Goal: Task Accomplishment & Management: Manage account settings

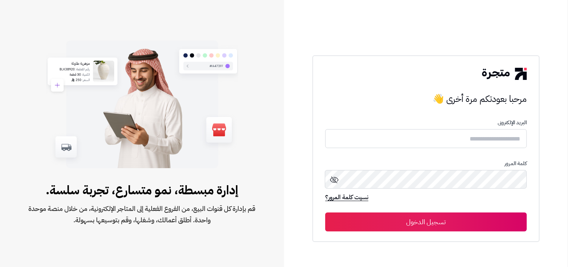
type input "**********"
click at [469, 227] on button "تسجيل الدخول" at bounding box center [426, 221] width 202 height 19
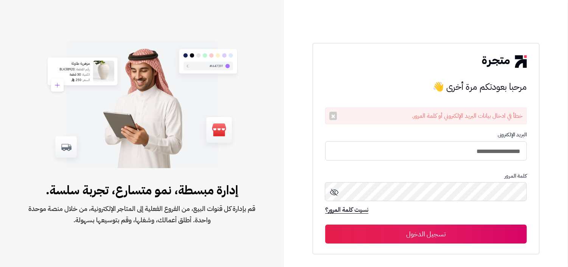
click at [485, 163] on form "**********" at bounding box center [426, 188] width 202 height 112
click at [491, 151] on input "**********" at bounding box center [426, 151] width 202 height 20
type input "**********"
click at [325, 224] on button "تسجيل الدخول" at bounding box center [426, 233] width 202 height 19
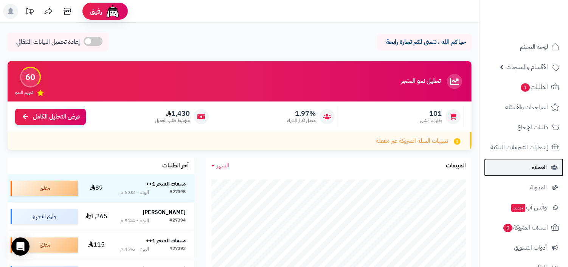
click at [512, 165] on link "العملاء" at bounding box center [523, 167] width 79 height 18
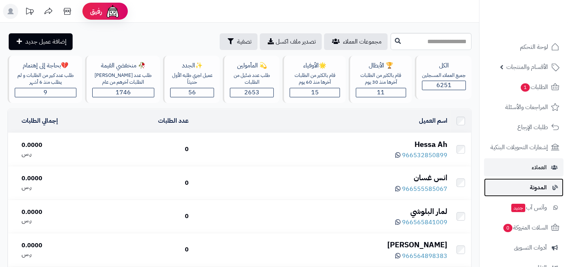
click at [534, 182] on span "المدونة" at bounding box center [538, 187] width 17 height 11
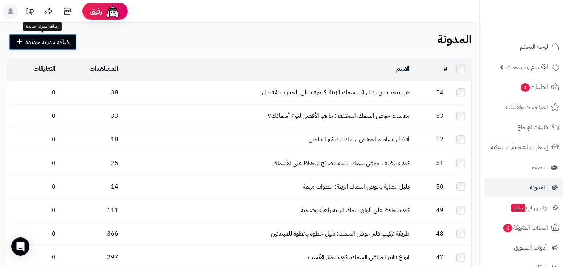
click at [53, 41] on span "إضافة مدونة جديدة" at bounding box center [47, 41] width 45 height 9
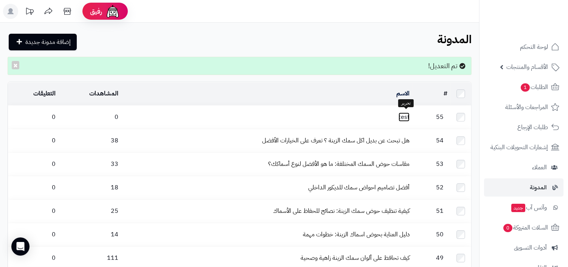
click at [404, 118] on link "test" at bounding box center [404, 116] width 11 height 9
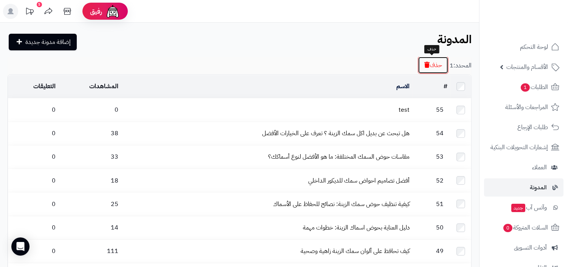
click at [432, 62] on button "حذف" at bounding box center [433, 64] width 31 height 17
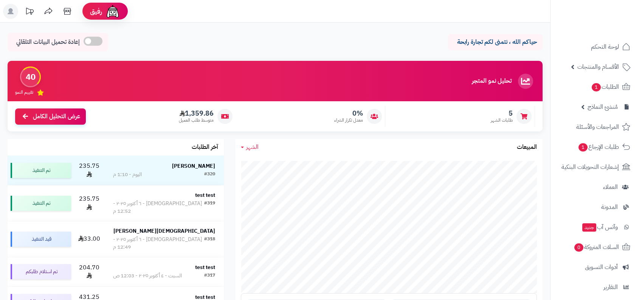
click at [612, 74] on link "الأقسام والمنتجات" at bounding box center [594, 67] width 79 height 18
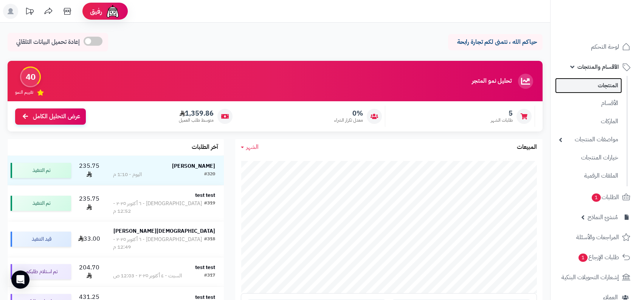
click at [605, 89] on link "المنتجات" at bounding box center [588, 86] width 67 height 16
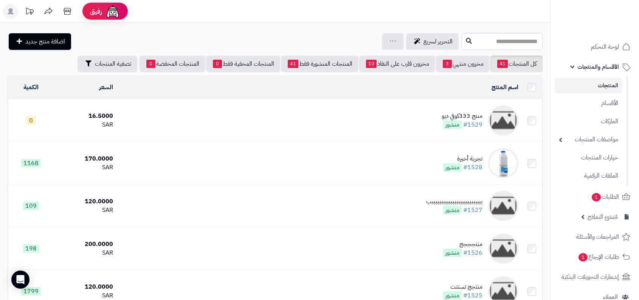
click at [470, 109] on td "منتج 333كوفي ديو #1529 منشور" at bounding box center [319, 120] width 406 height 42
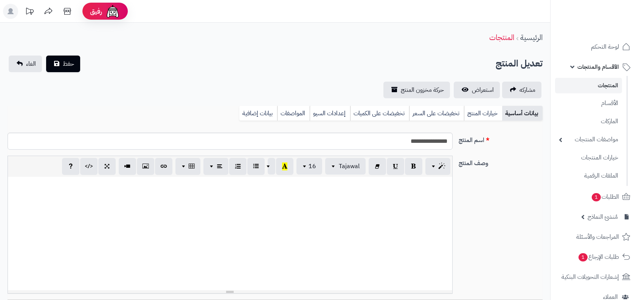
select select
type input "*****"
click at [364, 208] on div at bounding box center [230, 233] width 444 height 113
paste div
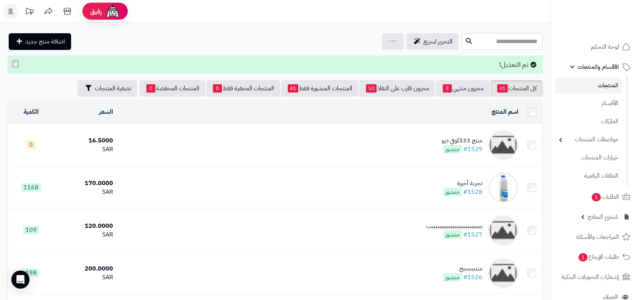
click at [459, 138] on div "منتج 333كوفي ديو" at bounding box center [462, 141] width 41 height 9
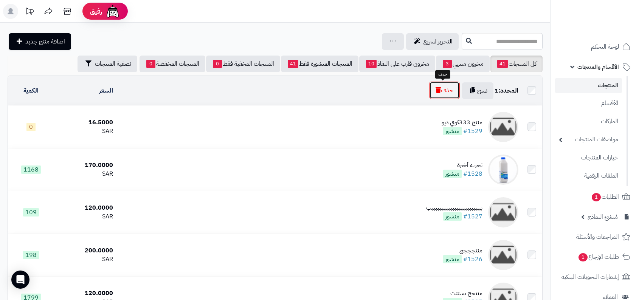
click at [452, 92] on button "حذف" at bounding box center [444, 90] width 31 height 17
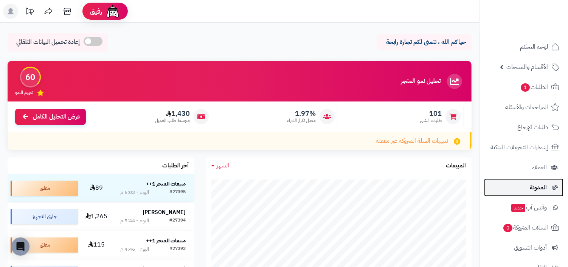
click at [543, 182] on span "المدونة" at bounding box center [538, 187] width 17 height 11
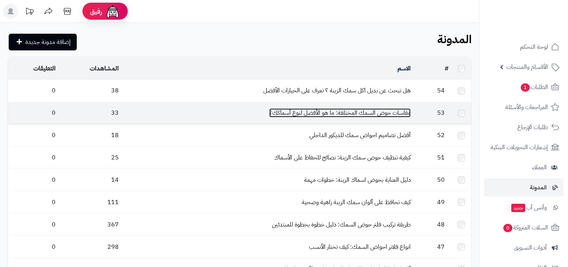
click at [390, 110] on link "مقاسات حوض السمك المختلفة: ما هو الأفضل لنوع أسماكك؟" at bounding box center [339, 112] width 141 height 9
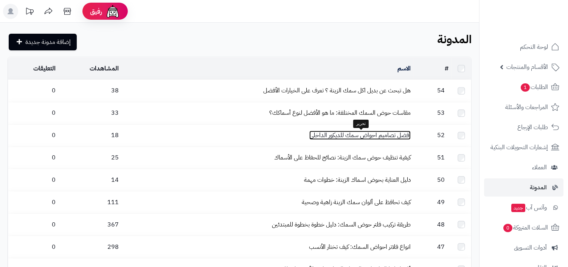
click at [390, 137] on link "أفضل تصاميم احواض سمك للديكور الداخلي" at bounding box center [359, 135] width 101 height 9
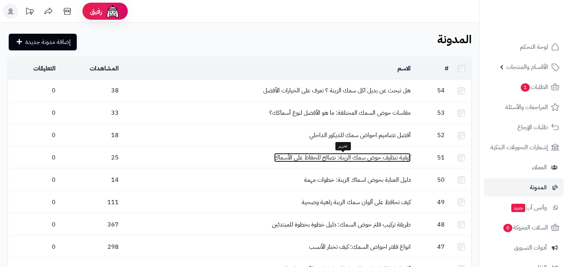
click at [387, 162] on link "كيفية تنظيف حوض سمك الزينة: نصائح للحفاظ على الأسماك" at bounding box center [342, 157] width 137 height 9
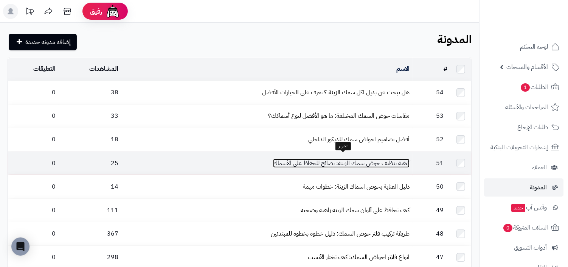
click at [394, 160] on link "كيفية تنظيف حوض سمك الزينة: نصائح للحفاظ على الأسماك" at bounding box center [341, 163] width 137 height 9
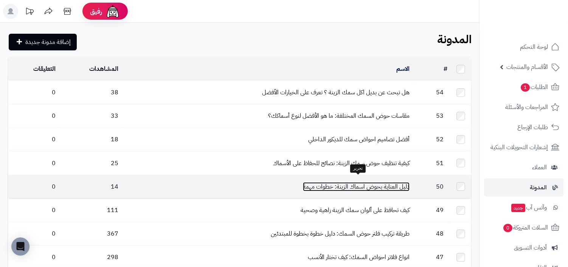
click at [388, 182] on link "دليل العناية بحوض اسماك الزينة: خطوات مهمة" at bounding box center [356, 186] width 107 height 9
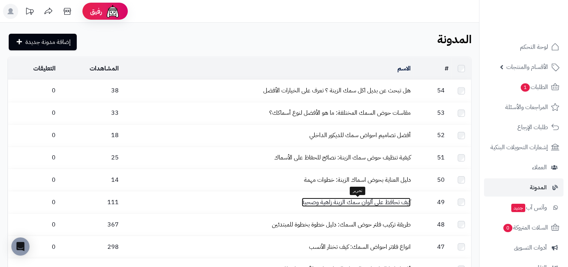
click at [387, 199] on link "كيف تحافظ على ألوان سمك الزينة زاهية وصحية" at bounding box center [356, 201] width 109 height 9
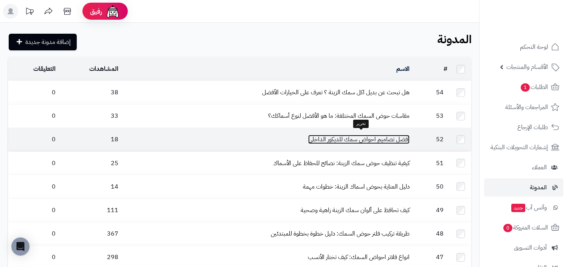
click at [397, 140] on link "أفضل تصاميم احواض سمك للديكور الداخلي" at bounding box center [358, 139] width 101 height 9
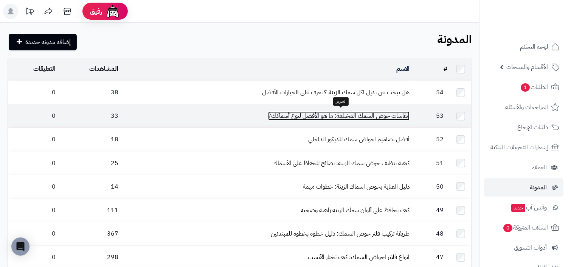
click at [379, 111] on link "مقاسات حوض السمك المختلفة: ما هو الأفضل لنوع أسماكك؟" at bounding box center [338, 115] width 141 height 9
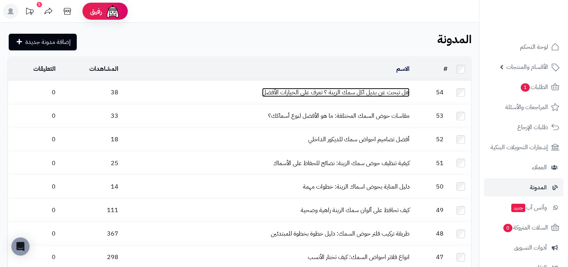
click at [400, 91] on link "هل تبحث عن بديل اكل سمك الزينة ؟ تعرف على الخيارات الأفضل" at bounding box center [336, 92] width 148 height 9
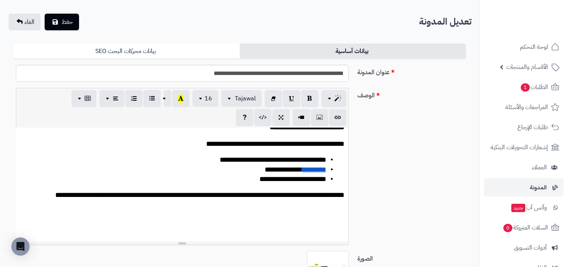
scroll to position [729, 0]
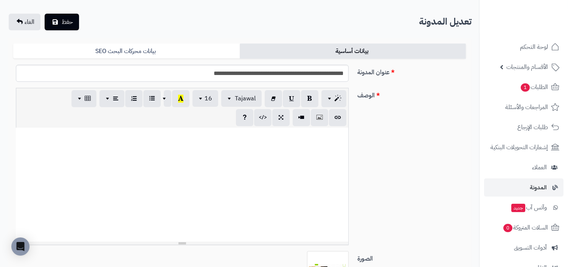
drag, startPoint x: 317, startPoint y: 211, endPoint x: 348, endPoint y: 146, distance: 72.8
click at [348, 146] on div "**********" at bounding box center [182, 184] width 333 height 113
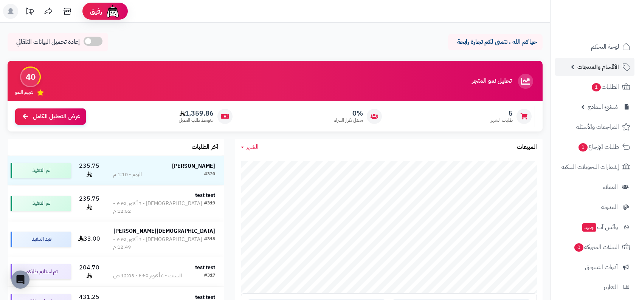
click at [597, 70] on span "الأقسام والمنتجات" at bounding box center [599, 67] width 42 height 11
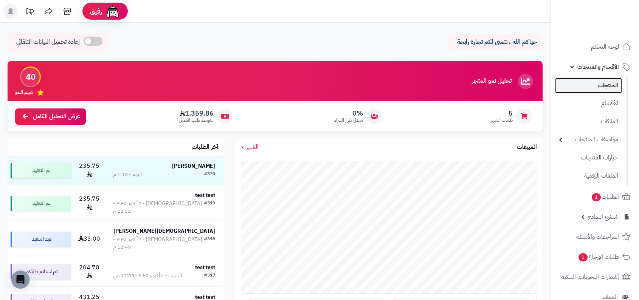
click at [597, 88] on link "المنتجات" at bounding box center [588, 86] width 67 height 16
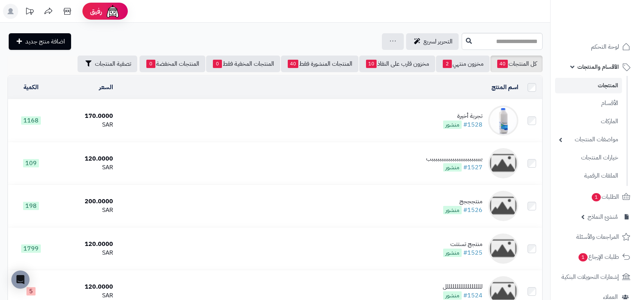
click at [472, 114] on div "تجربة أخيرة" at bounding box center [462, 116] width 39 height 9
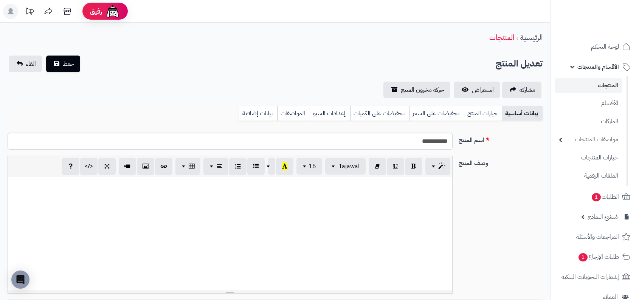
scroll to position [102, 0]
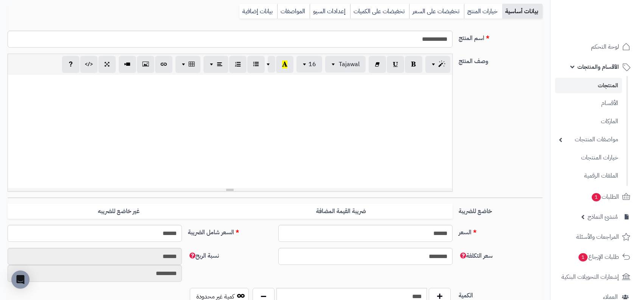
click at [352, 95] on div at bounding box center [230, 131] width 444 height 113
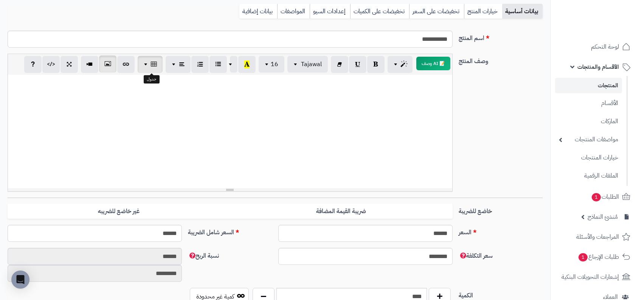
click at [148, 65] on span "button" at bounding box center [147, 64] width 6 height 9
click at [113, 66] on button "button" at bounding box center [107, 64] width 17 height 17
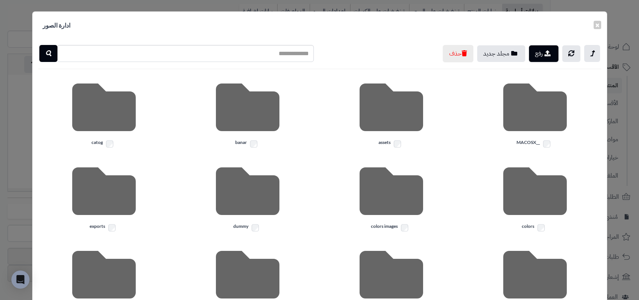
scroll to position [142, 0]
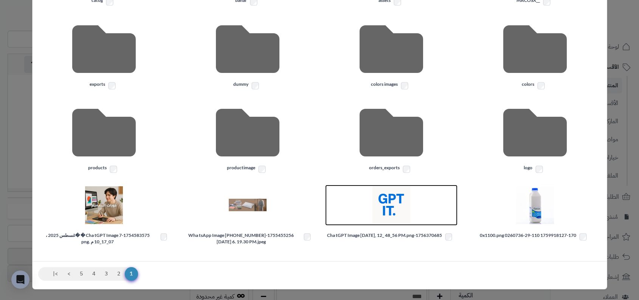
click at [386, 205] on img at bounding box center [392, 206] width 38 height 38
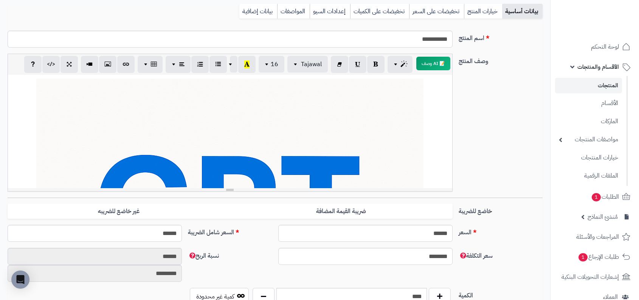
click at [356, 132] on div at bounding box center [230, 131] width 444 height 113
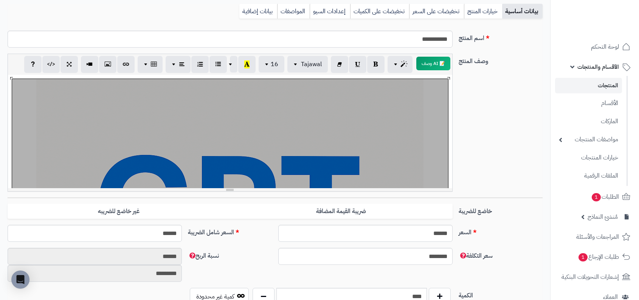
scroll to position [126, 0]
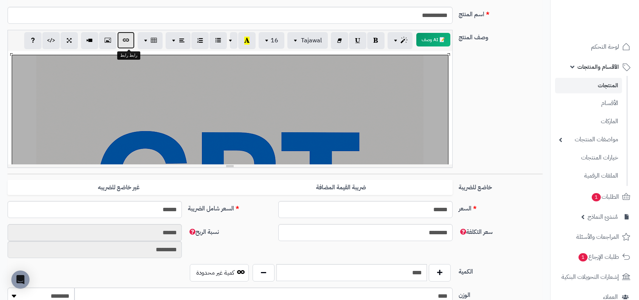
click at [124, 36] on icon "button" at bounding box center [125, 40] width 5 height 8
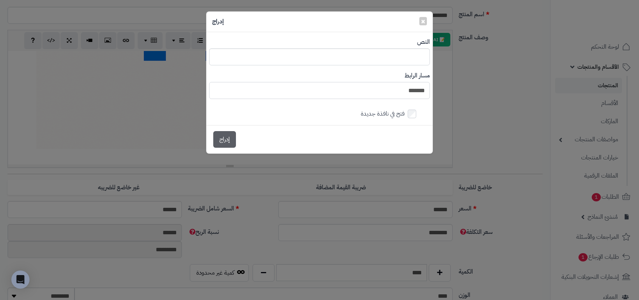
type input "********"
type input "*********"
type input "**********"
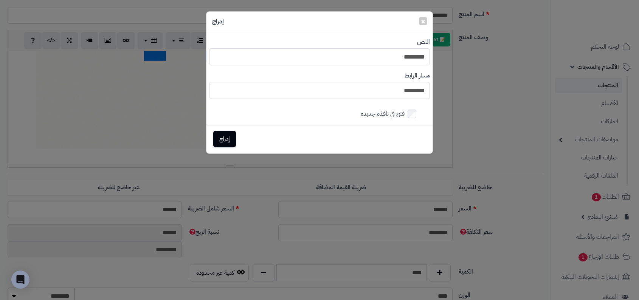
type input "**********"
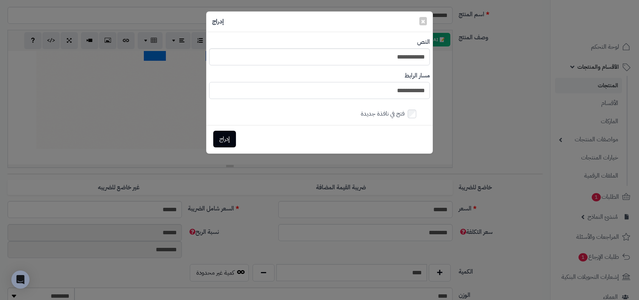
type input "**********"
click at [223, 139] on button "إدراج" at bounding box center [224, 139] width 23 height 17
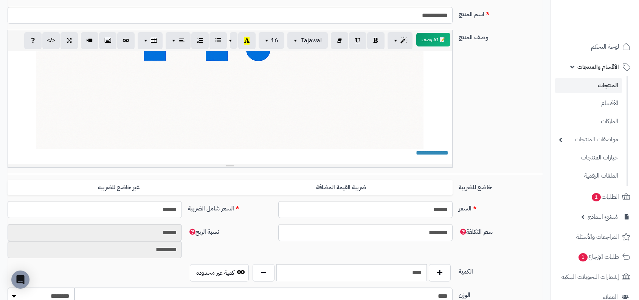
click at [372, 110] on div "**********" at bounding box center [230, 107] width 444 height 113
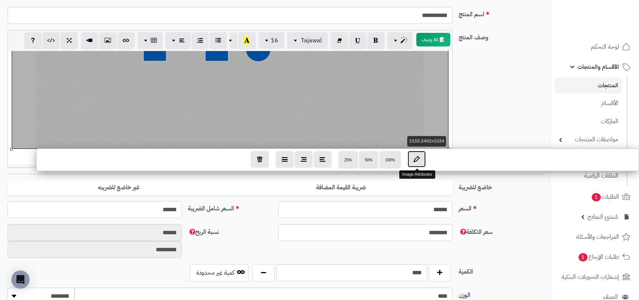
click at [423, 158] on button "button" at bounding box center [417, 159] width 18 height 17
type input "**********"
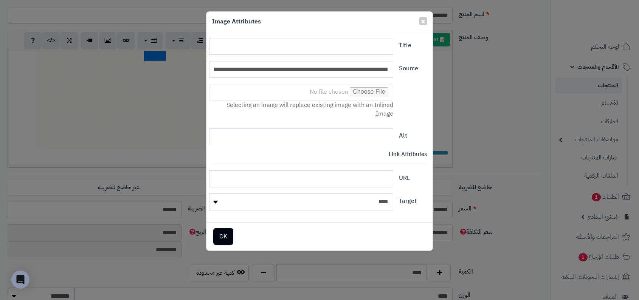
click at [380, 174] on input "URL" at bounding box center [301, 179] width 184 height 17
click at [403, 151] on h4 "Link Attributes" at bounding box center [319, 154] width 215 height 6
click at [226, 239] on button "OK" at bounding box center [223, 236] width 20 height 17
click at [226, 239] on div "سعر التكلفة ******** نسبة الربح ****** *********" at bounding box center [275, 244] width 541 height 40
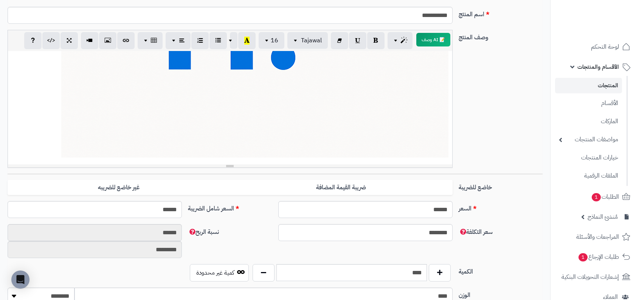
click at [324, 114] on div "**********" at bounding box center [230, 107] width 444 height 113
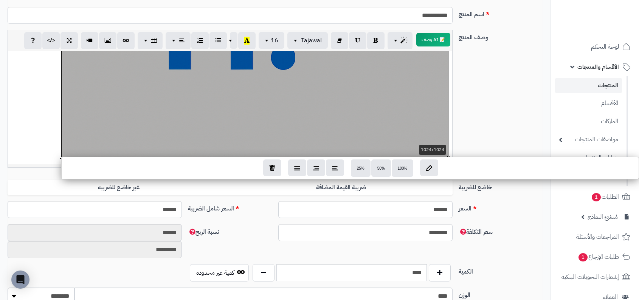
click at [441, 162] on div "100% 50% 25%" at bounding box center [350, 168] width 577 height 21
click at [431, 166] on icon "button" at bounding box center [429, 167] width 6 height 6
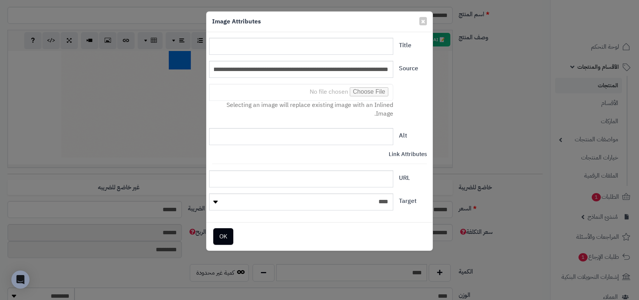
click at [187, 140] on div "**********" at bounding box center [319, 150] width 639 height 300
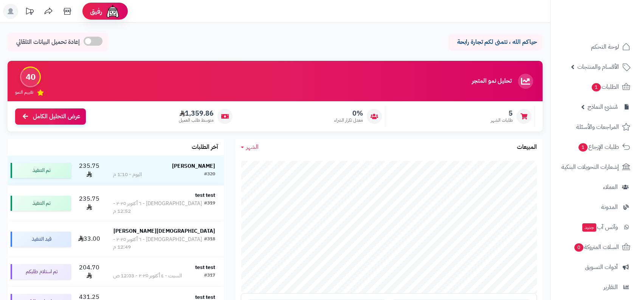
scroll to position [86, 0]
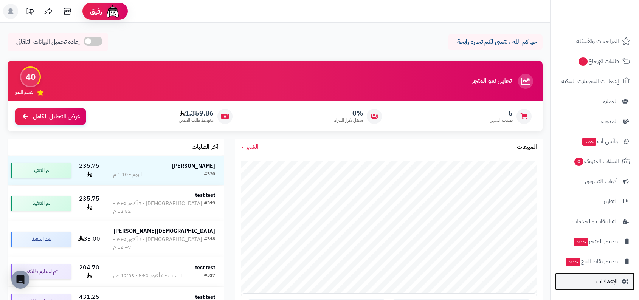
click at [611, 280] on span "الإعدادات" at bounding box center [608, 282] width 22 height 11
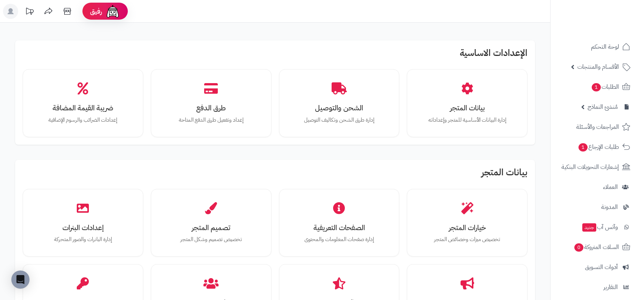
scroll to position [617, 0]
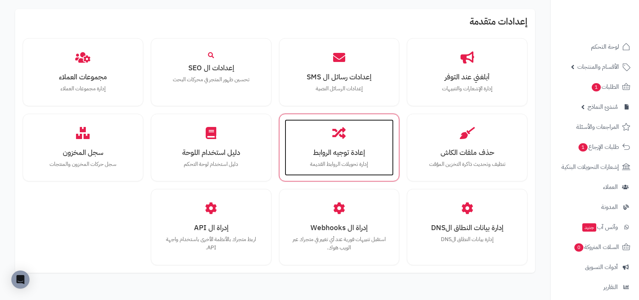
click at [353, 149] on h3 "إعادة توجيه الروابط" at bounding box center [339, 153] width 94 height 8
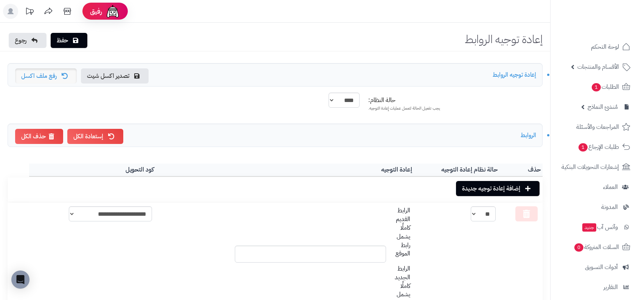
click at [62, 77] on icon at bounding box center [65, 76] width 6 height 6
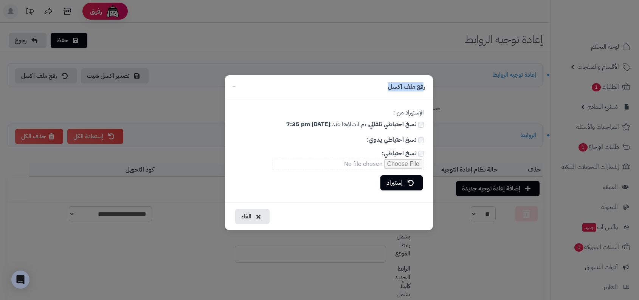
drag, startPoint x: 424, startPoint y: 85, endPoint x: 382, endPoint y: 85, distance: 42.4
click at [382, 85] on div "رفع ملف اكسل" at bounding box center [329, 87] width 208 height 24
copy h5 "فع ملف اكسل"
drag, startPoint x: 423, startPoint y: 113, endPoint x: 397, endPoint y: 114, distance: 25.8
click at [397, 114] on p "الإستيراد من :" at bounding box center [329, 113] width 190 height 9
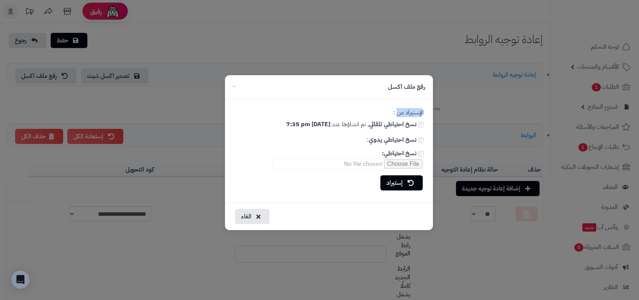
copy p "لإستيراد من"
click at [245, 219] on button "الغاء" at bounding box center [252, 216] width 34 height 15
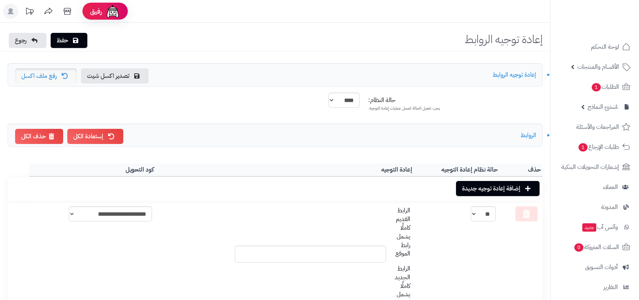
click at [40, 71] on link "رفع ملف اكسل" at bounding box center [46, 75] width 62 height 15
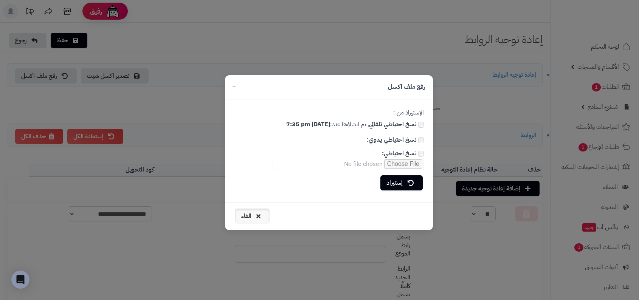
click at [254, 219] on button "الغاء" at bounding box center [252, 216] width 34 height 15
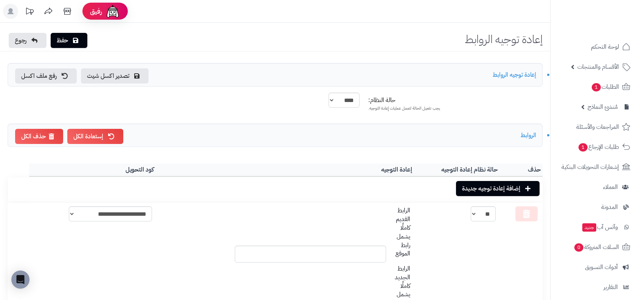
click at [44, 86] on div "تصدير اكسل شيت رفع ملف اكسل إعادة توجيه الروابط" at bounding box center [275, 74] width 535 height 23
click at [65, 77] on icon at bounding box center [65, 76] width 6 height 6
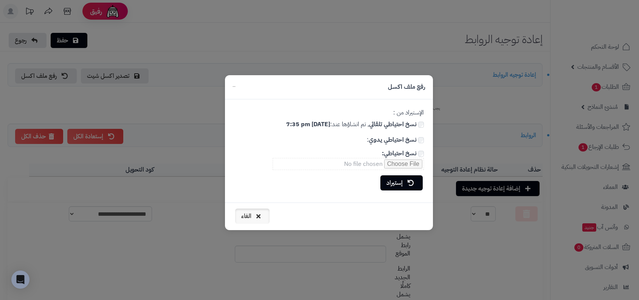
click at [247, 217] on button "الغاء" at bounding box center [252, 216] width 34 height 15
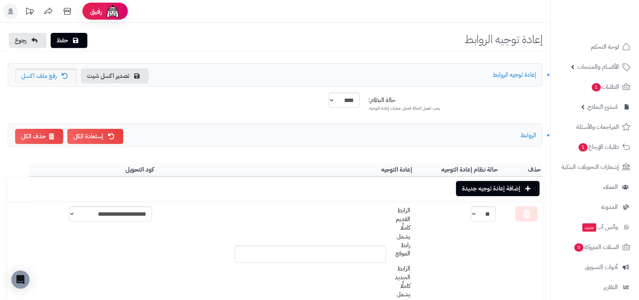
click at [50, 78] on link "رفع ملف اكسل" at bounding box center [46, 75] width 62 height 15
click at [33, 68] on link "رفع ملف اكسل" at bounding box center [46, 75] width 62 height 15
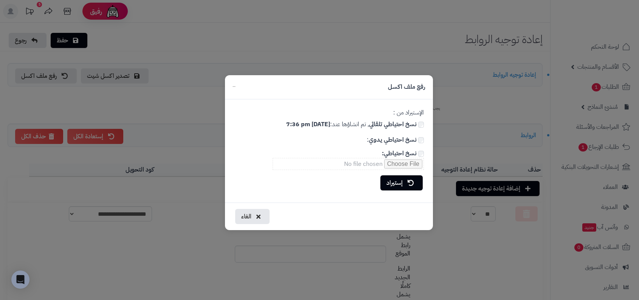
click at [251, 206] on div "الغاء" at bounding box center [329, 217] width 208 height 28
click at [251, 217] on button "الغاء" at bounding box center [252, 216] width 34 height 15
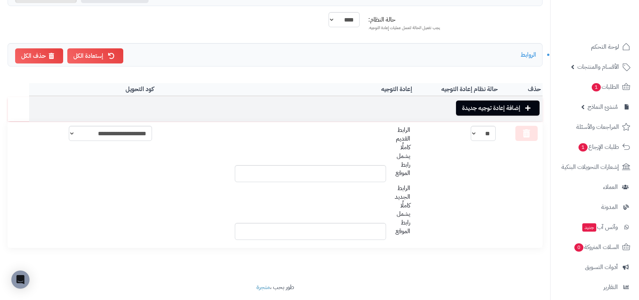
scroll to position [101, 0]
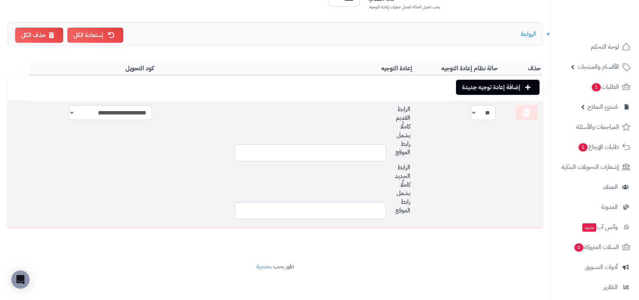
click at [314, 157] on input "text" at bounding box center [310, 153] width 151 height 17
click at [399, 141] on div "الرابط القديم كاملًا يشمل رابط الموقع" at bounding box center [399, 131] width 23 height 52
click at [410, 139] on div "الرابط القديم كاملًا يشمل رابط الموقع" at bounding box center [399, 131] width 23 height 52
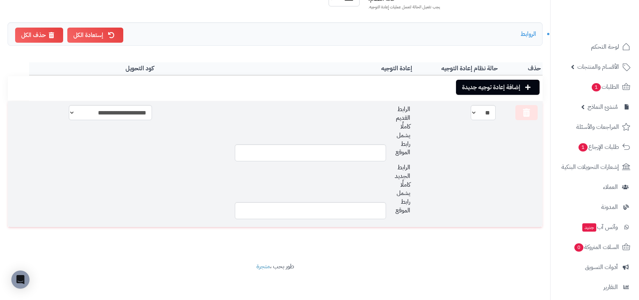
click at [410, 139] on div "الرابط القديم كاملًا يشمل رابط الموقع" at bounding box center [399, 131] width 23 height 52
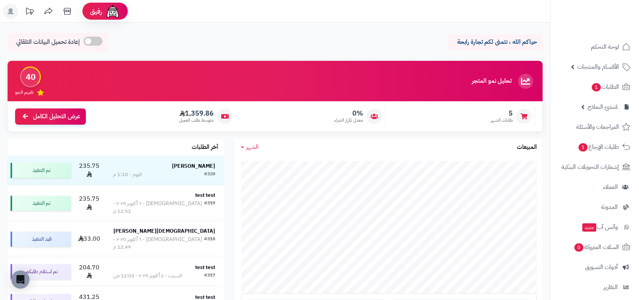
scroll to position [86, 0]
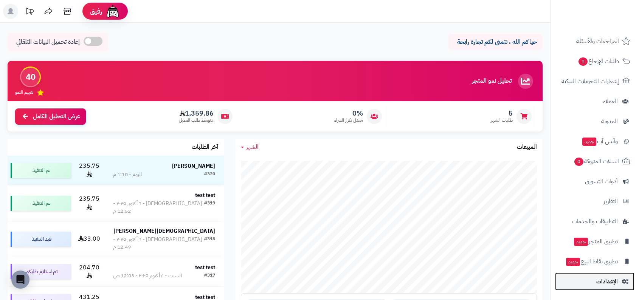
click at [612, 285] on span "الإعدادات" at bounding box center [608, 282] width 22 height 11
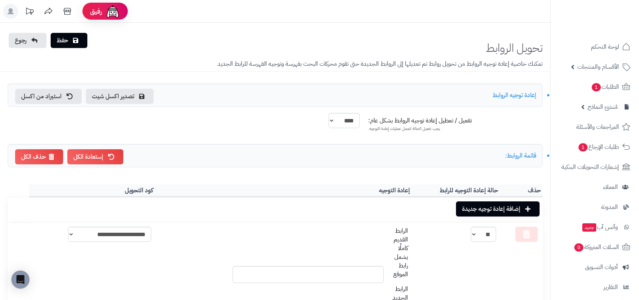
scroll to position [121, 0]
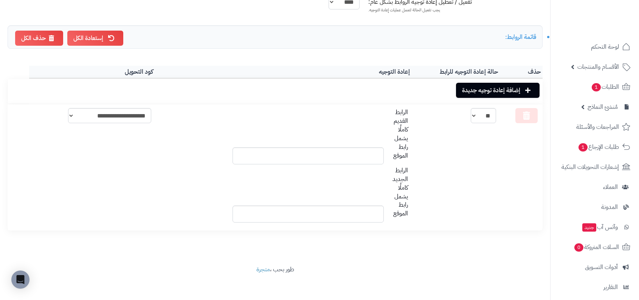
scroll to position [119, 0]
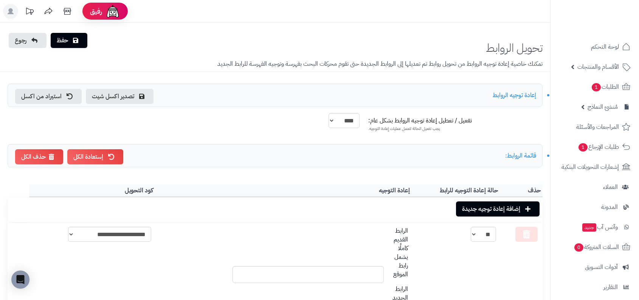
scroll to position [116, 0]
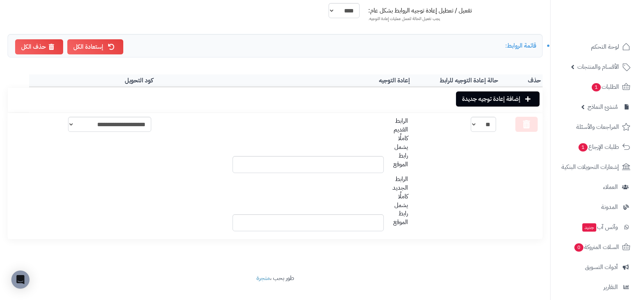
scroll to position [110, 0]
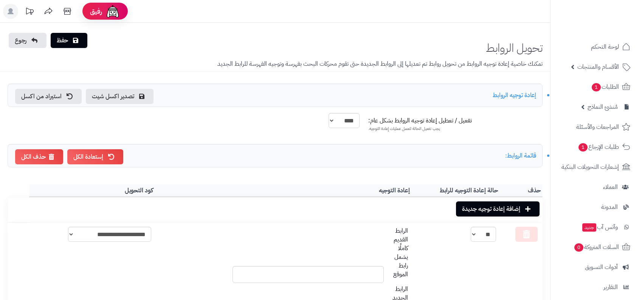
scroll to position [119, 0]
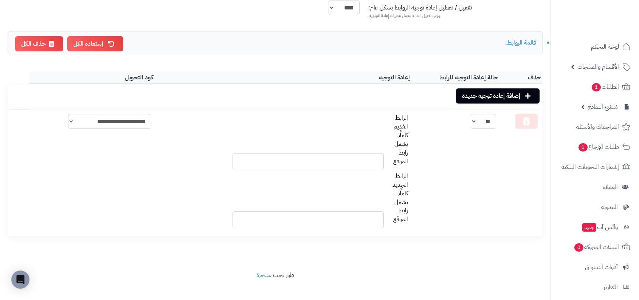
scroll to position [113, 0]
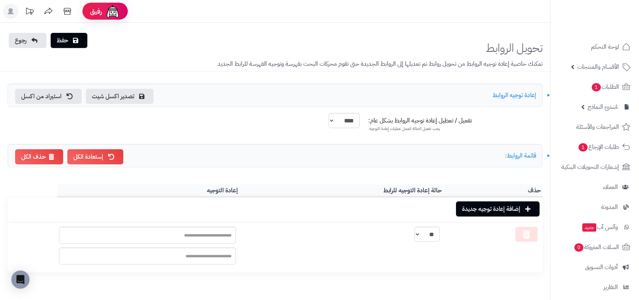
scroll to position [45, 0]
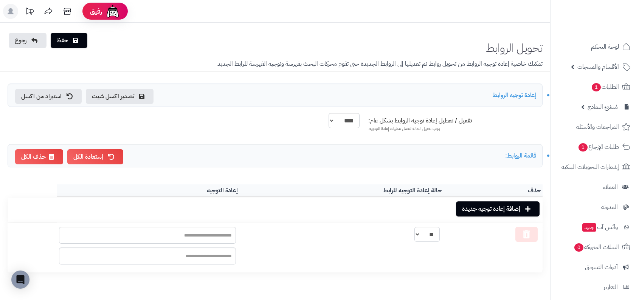
scroll to position [45, 0]
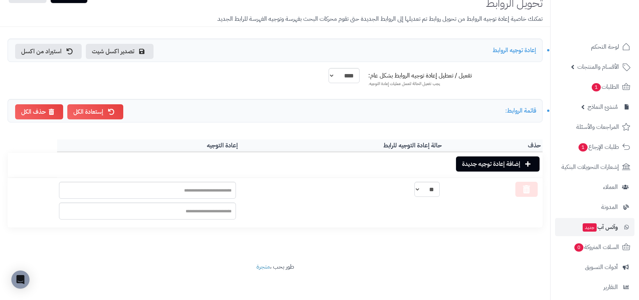
scroll to position [86, 0]
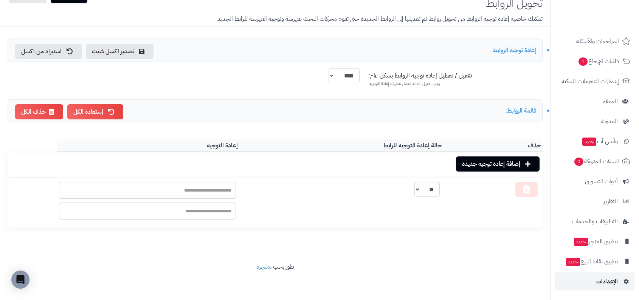
click at [600, 282] on span "الإعدادات" at bounding box center [608, 282] width 22 height 11
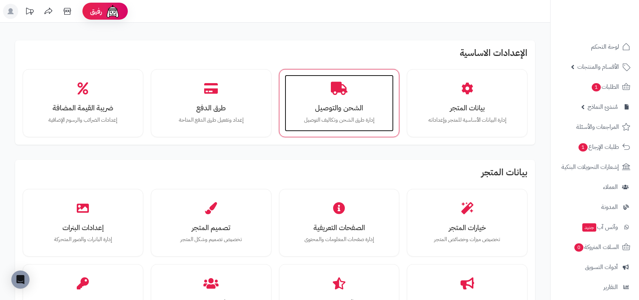
click at [327, 104] on h3 "الشحن والتوصيل" at bounding box center [339, 108] width 94 height 8
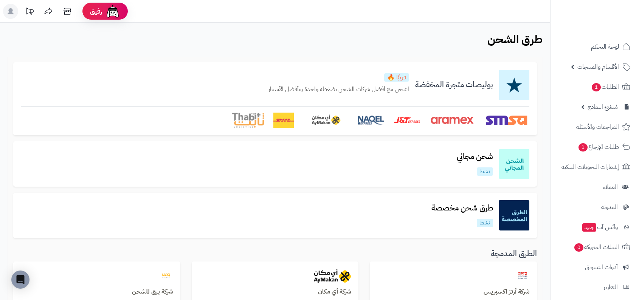
scroll to position [278, 0]
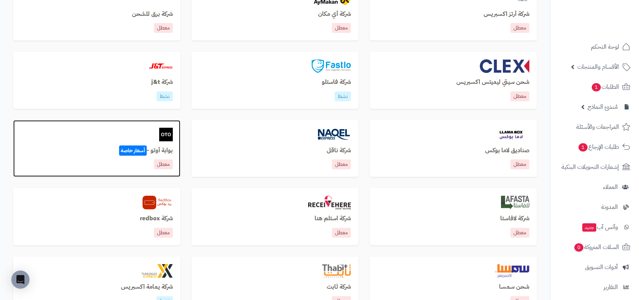
click at [129, 139] on div at bounding box center [97, 135] width 152 height 14
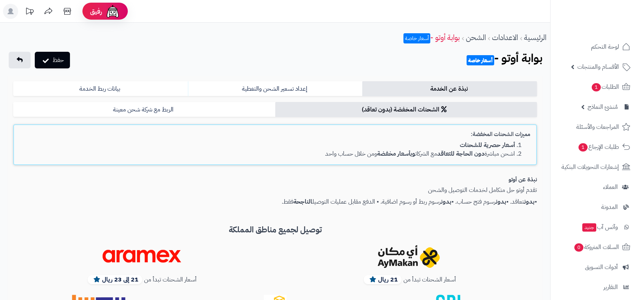
scroll to position [181, 0]
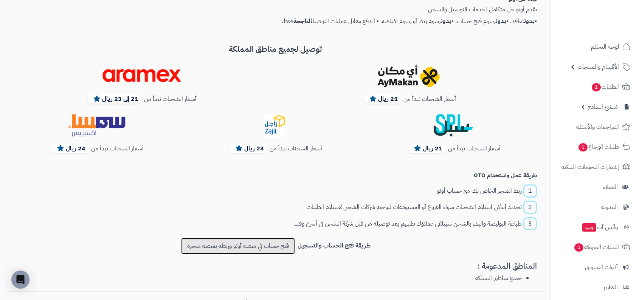
click at [251, 250] on link "فتح حساب في منصة أوتو وربطه بمنصة متجرة" at bounding box center [238, 246] width 114 height 17
click at [246, 244] on link "فتح حساب في منصة أوتو وربطه بمنصة متجرة" at bounding box center [238, 246] width 114 height 17
click at [252, 241] on link "فتح حساب في منصة أوتو وربطه بمنصة متجرة" at bounding box center [238, 246] width 114 height 17
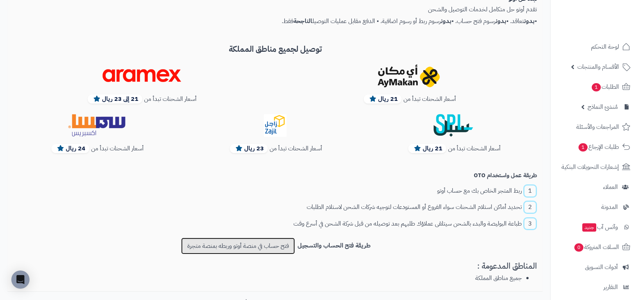
click at [259, 238] on link "فتح حساب في منصة أوتو وربطه بمنصة متجرة" at bounding box center [238, 246] width 114 height 17
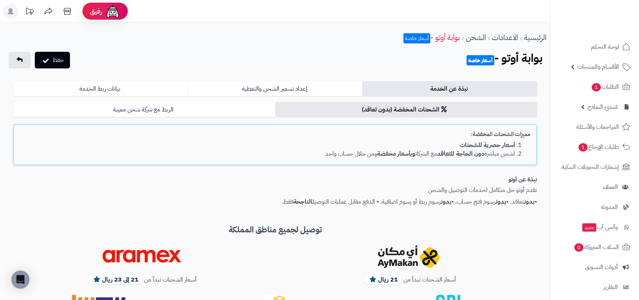
scroll to position [181, 0]
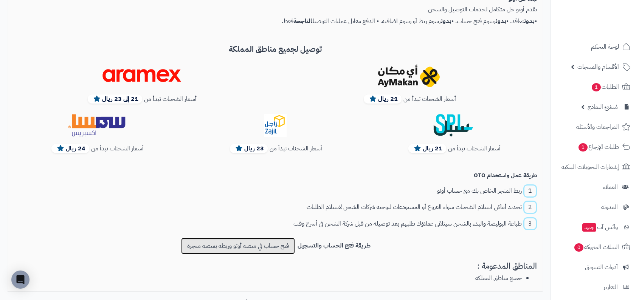
click at [271, 241] on link "فتح حساب في منصة أوتو وربطه بمنصة متجرة" at bounding box center [238, 246] width 114 height 17
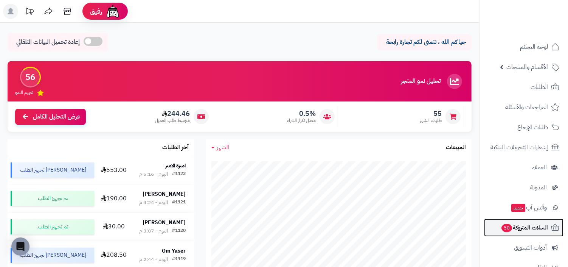
click at [501, 235] on link "السلات المتروكة 50" at bounding box center [523, 227] width 79 height 18
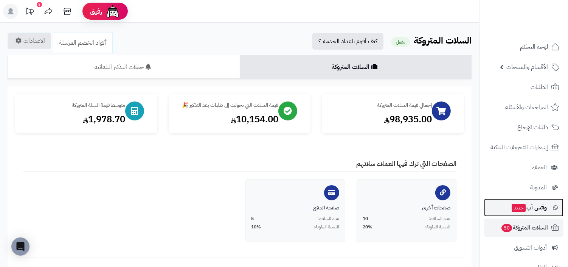
click at [511, 212] on span "وآتس آب جديد" at bounding box center [529, 207] width 36 height 11
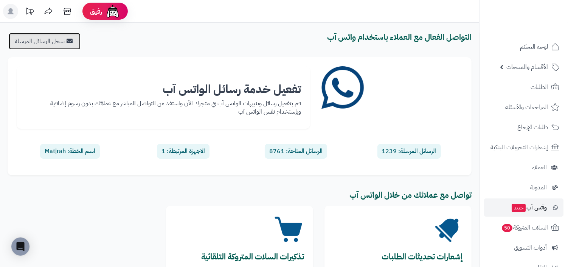
click at [67, 43] on link "سجل الرسائل المرسلة" at bounding box center [45, 41] width 72 height 17
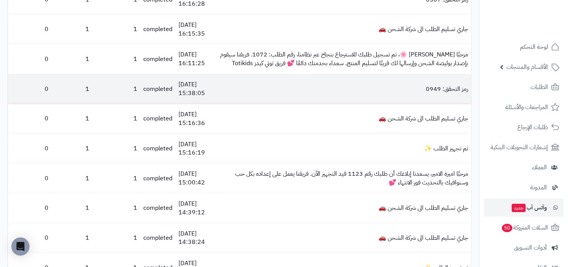
scroll to position [210, 0]
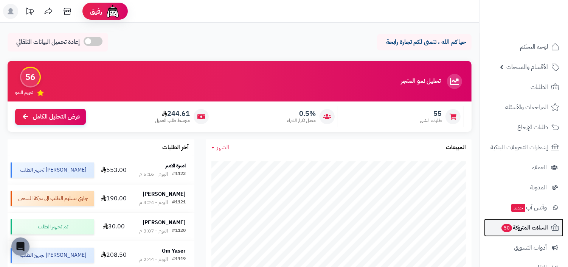
click at [547, 220] on link "السلات المتروكة 50" at bounding box center [523, 227] width 79 height 18
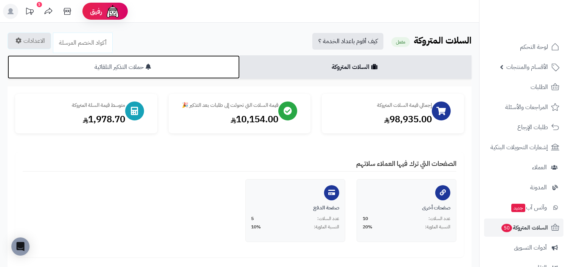
click at [165, 58] on link "حملات التذكير التلقائية" at bounding box center [124, 66] width 232 height 23
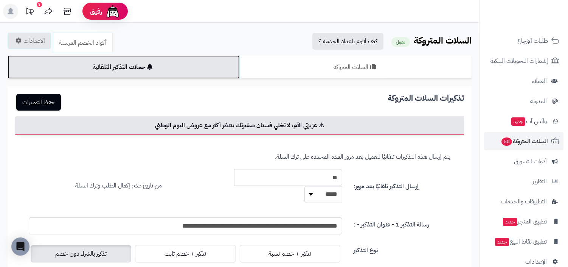
scroll to position [99, 0]
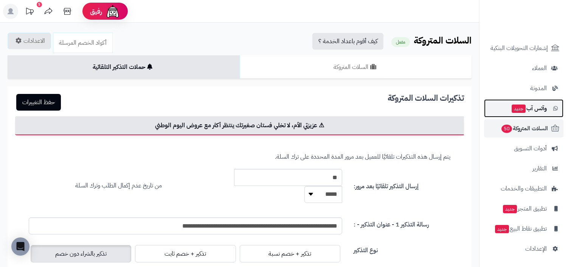
click at [547, 112] on link "وآتس آب جديد" at bounding box center [523, 108] width 79 height 18
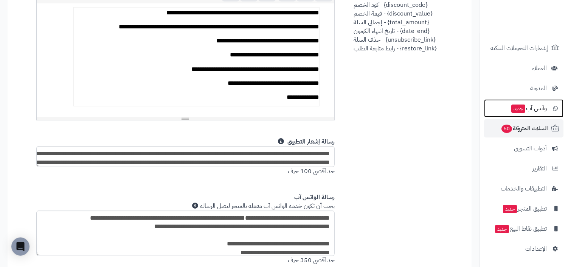
scroll to position [339, 0]
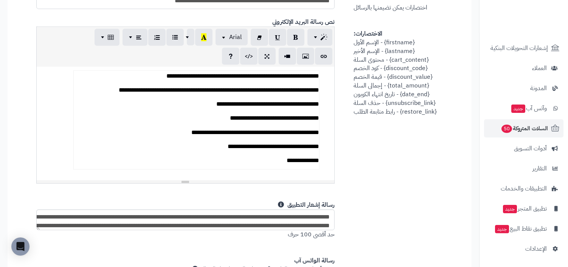
click at [374, 114] on span "اختصارات يمكن تضيمنها بالرسائل الاختصارات: {firstname} - الإسم الأول {lastname}…" at bounding box center [395, 37] width 83 height 158
click at [263, 127] on p "**********" at bounding box center [197, 132] width 246 height 11
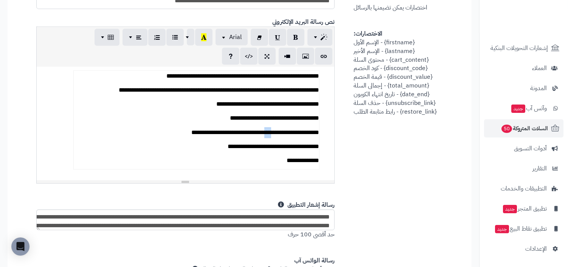
click at [263, 127] on p "**********" at bounding box center [197, 132] width 246 height 11
click at [392, 157] on div "**********" at bounding box center [239, 182] width 433 height 454
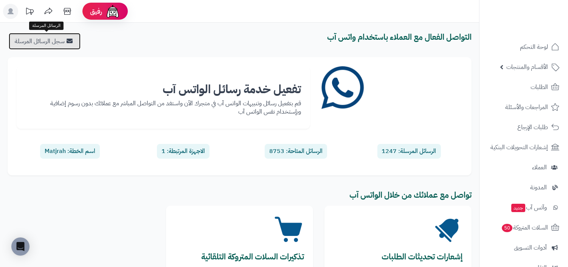
click at [40, 40] on link "سجل الرسائل المرسلة" at bounding box center [45, 41] width 72 height 17
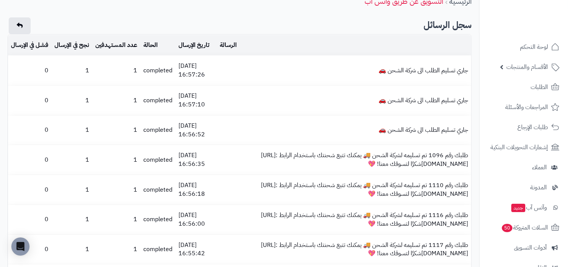
scroll to position [126, 0]
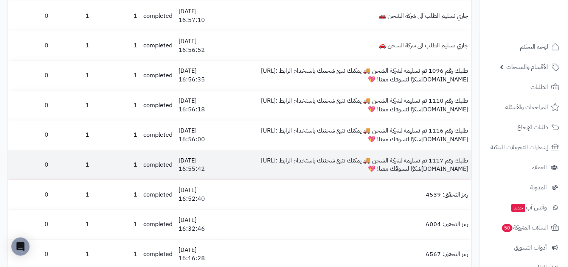
drag, startPoint x: 223, startPoint y: 161, endPoint x: 401, endPoint y: 168, distance: 178.7
click at [401, 168] on td "طلبك رقم 1117 تم تسليمه لشركة الشحن 🚚 يمكنك تتبع شحنتك باستخدام الرابط :‎[URL][…" at bounding box center [344, 165] width 255 height 30
copy td "racking&order_id=1117."
click at [250, 159] on td "طلبك رقم 1117 تم تسليمه لشركة الشحن 🚚 يمكنك تتبع شحنتك باستخدام الرابط :‎[URL][…" at bounding box center [344, 165] width 255 height 30
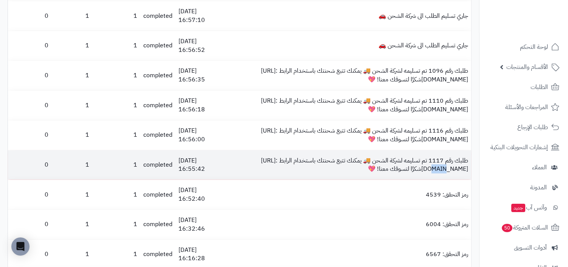
click at [250, 159] on td "طلبك رقم 1117 تم تسليمه لشركة الشحن 🚚 يمكنك تتبع شحنتك باستخدام الرابط :‎[URL][…" at bounding box center [344, 165] width 255 height 30
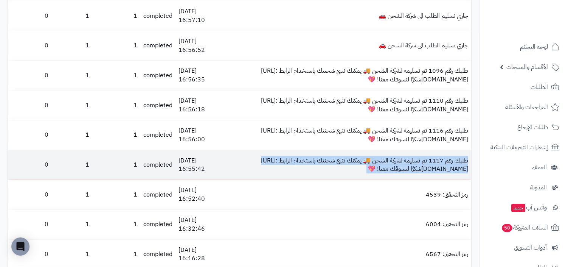
copy td "طلبك رقم 1117 تم تسليمه لشركة الشحن 🚚 يمكنك تتبع شحنتك باستخدام الرابط :‎[URL][…"
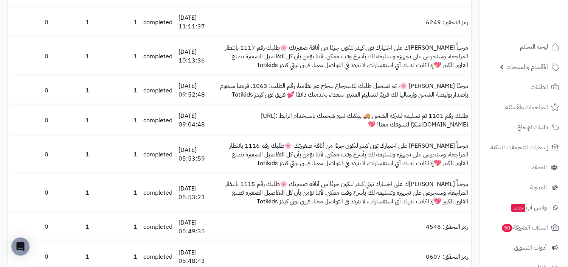
scroll to position [1605, 0]
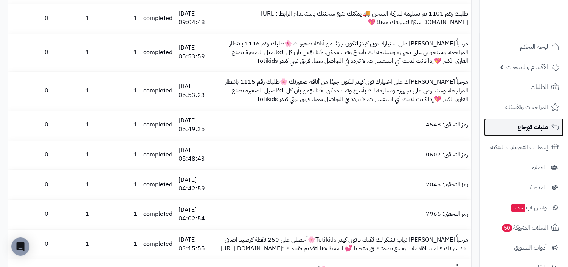
click at [546, 118] on link "طلبات الإرجاع" at bounding box center [523, 127] width 79 height 18
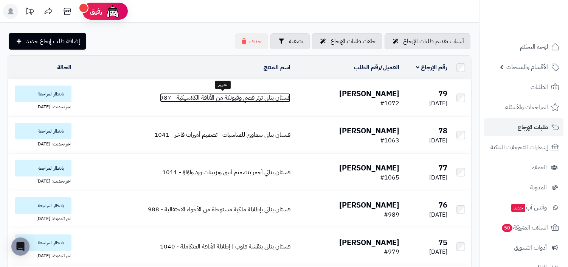
click at [269, 96] on span "فستان بناتي ترتر فضي وفيونكة من الأناقة الكلاسيكية - 987" at bounding box center [225, 97] width 131 height 9
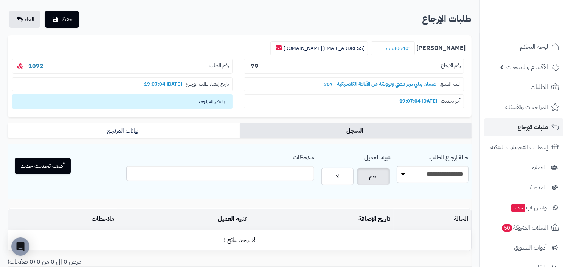
scroll to position [43, 0]
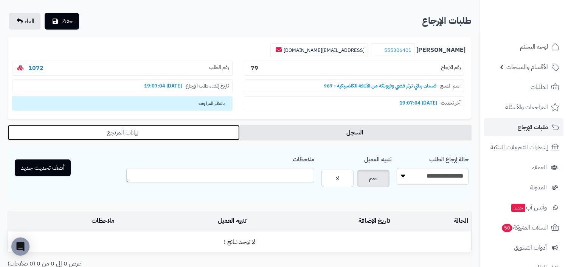
click at [217, 134] on link "بيانات المرتجع" at bounding box center [124, 132] width 232 height 15
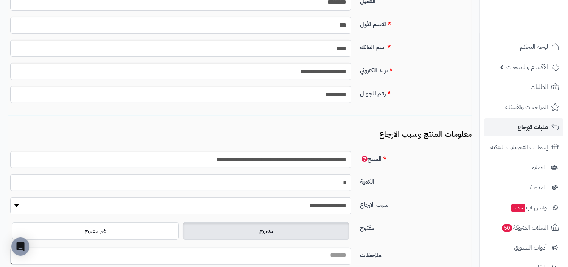
scroll to position [239, 0]
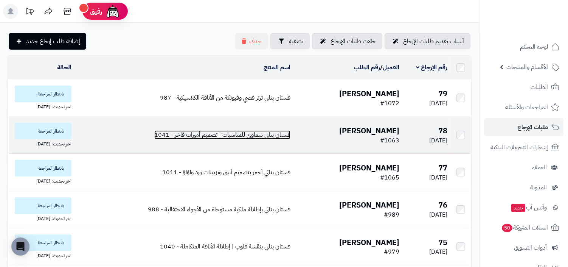
click at [269, 137] on span "فستان بناتي سماوي للمناسبات | تصميم أميرات فاخر - 1041" at bounding box center [222, 134] width 136 height 9
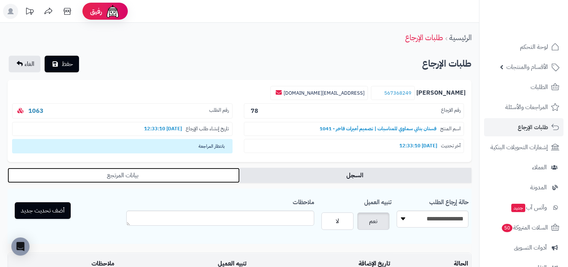
click at [212, 172] on link "بيانات المرتجع" at bounding box center [124, 175] width 232 height 15
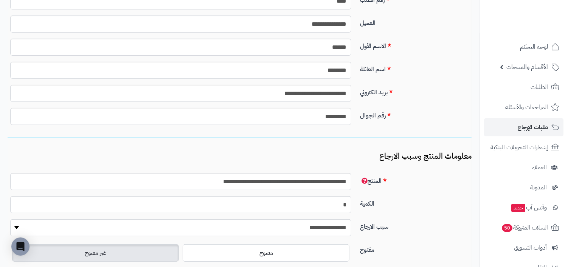
scroll to position [218, 0]
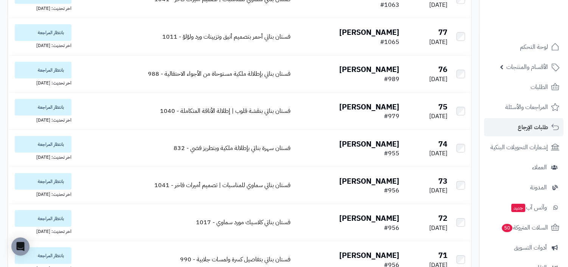
scroll to position [176, 0]
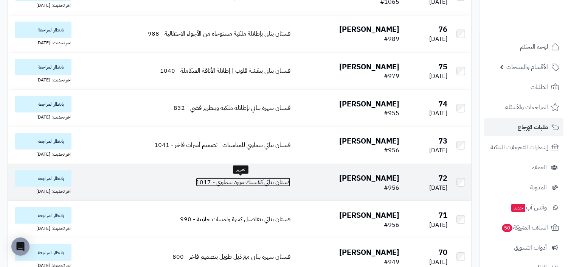
click at [263, 182] on span "فستان بناتي كلاسيك مورد سماوي - 1017" at bounding box center [243, 181] width 95 height 9
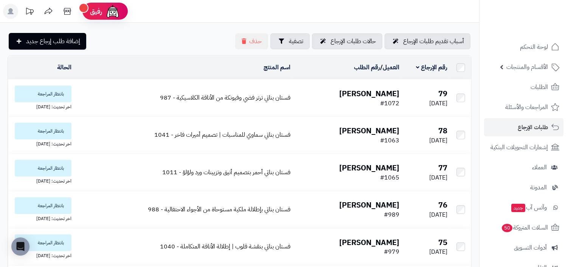
click at [532, 117] on ul "لوحة التحكم الأقسام والمنتجات المنتجات الأقسام الماركات مواصفات المنتجات مواصفا…" at bounding box center [524, 197] width 89 height 319
click at [536, 112] on span "المراجعات والأسئلة" at bounding box center [527, 107] width 42 height 11
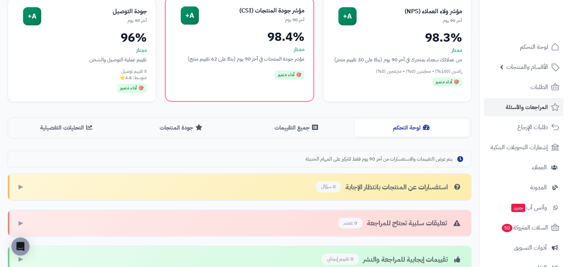
scroll to position [98, 0]
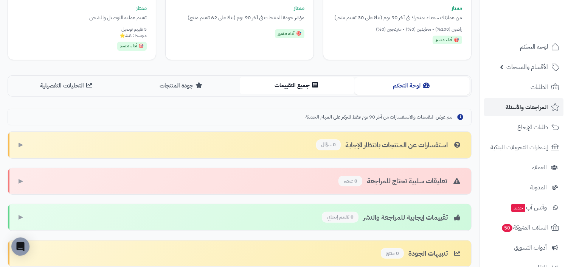
click at [304, 88] on button "جميع التقييمات" at bounding box center [297, 85] width 115 height 17
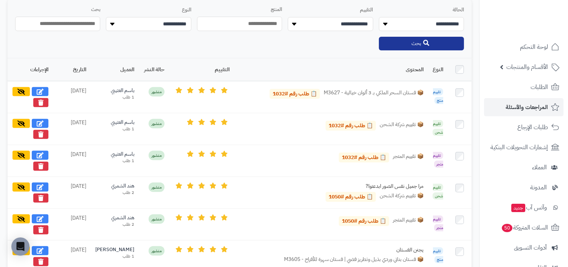
scroll to position [247, 0]
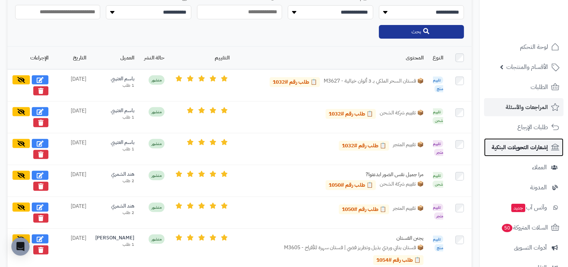
click at [509, 149] on span "إشعارات التحويلات البنكية" at bounding box center [520, 147] width 56 height 11
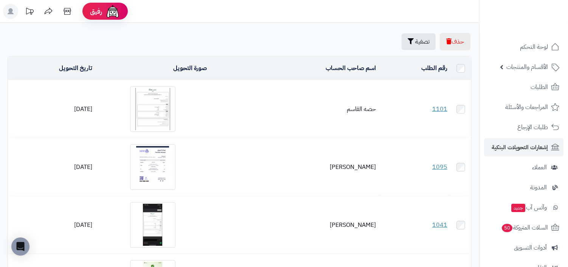
click at [521, 137] on ul "لوحة التحكم الأقسام والمنتجات المنتجات الأقسام الماركات مواصفات المنتجات مواصفا…" at bounding box center [524, 197] width 89 height 319
click at [535, 165] on span "العملاء" at bounding box center [539, 167] width 15 height 11
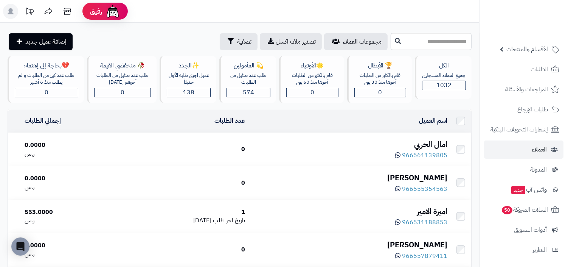
scroll to position [75, 0]
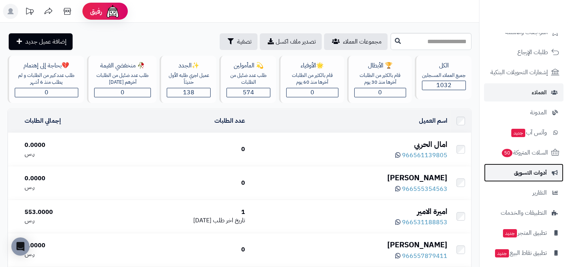
click at [541, 176] on span "أدوات التسويق" at bounding box center [530, 172] width 33 height 11
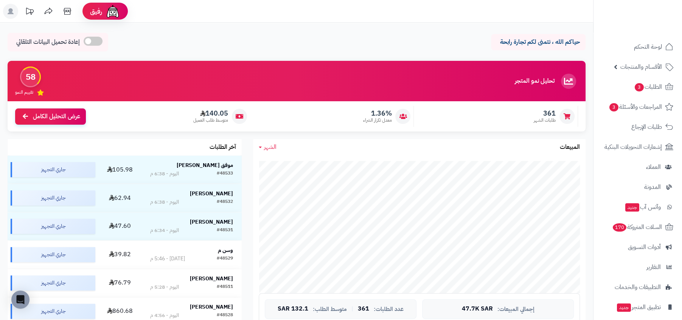
scroll to position [263, 0]
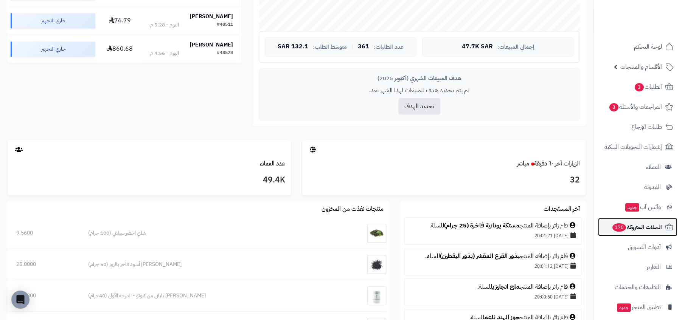
click at [634, 224] on span "السلات المتروكة 170" at bounding box center [637, 227] width 50 height 11
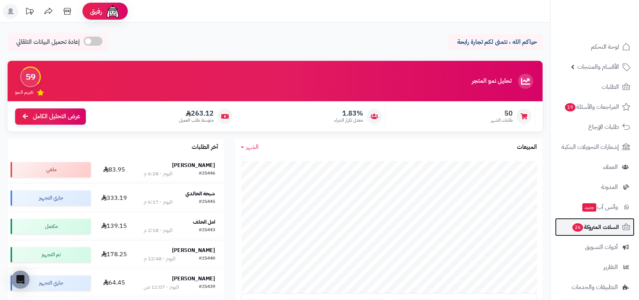
click at [595, 228] on span "السلات المتروكة 26" at bounding box center [595, 227] width 47 height 11
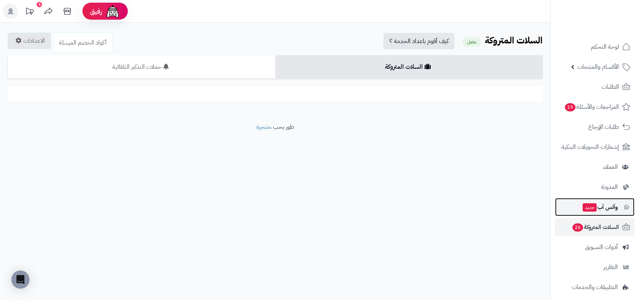
click at [600, 202] on span "وآتس آب جديد" at bounding box center [600, 207] width 36 height 11
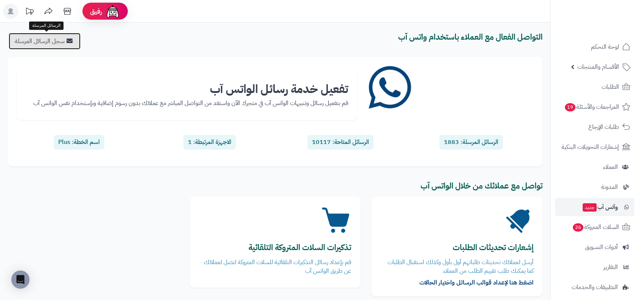
click at [67, 45] on link "سجل الرسائل المرسلة" at bounding box center [45, 41] width 72 height 17
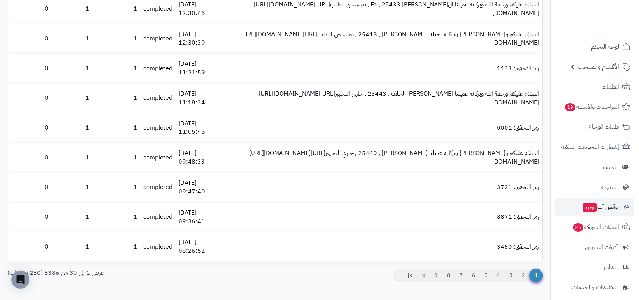
scroll to position [776, 0]
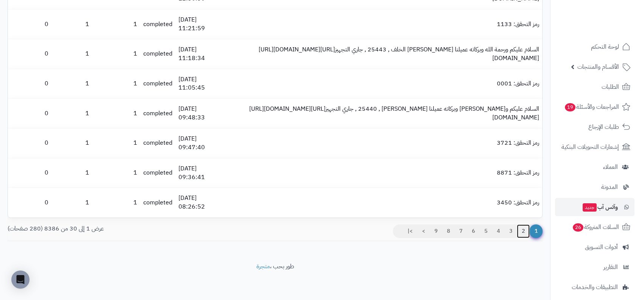
click at [525, 232] on link "2" at bounding box center [523, 232] width 13 height 14
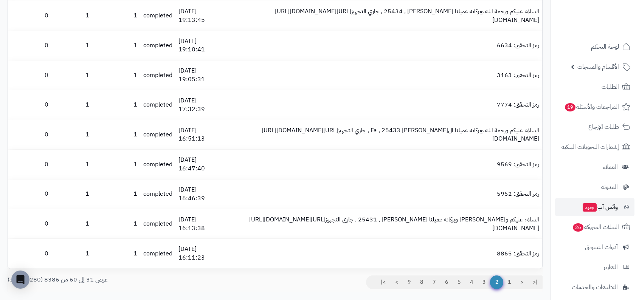
scroll to position [776, 0]
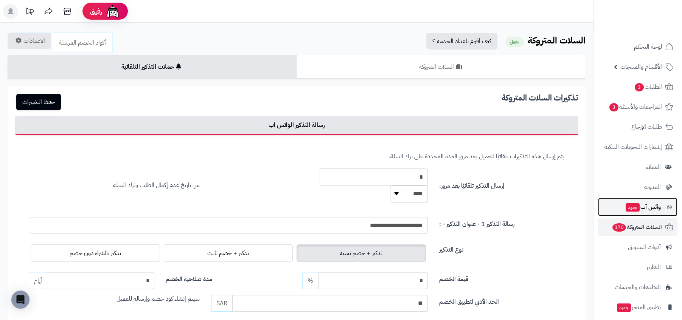
click at [627, 211] on span "وآتس آب جديد" at bounding box center [643, 207] width 36 height 11
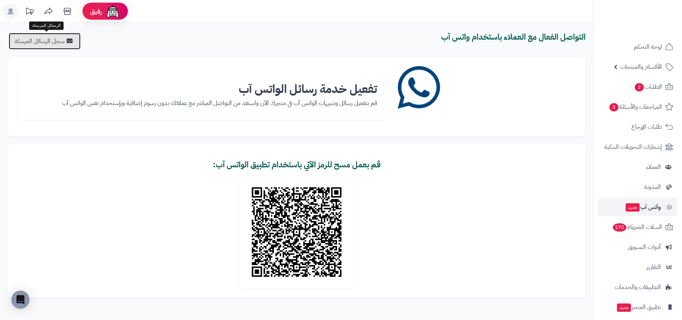
click at [37, 37] on link "سجل الرسائل المرسلة" at bounding box center [45, 41] width 72 height 17
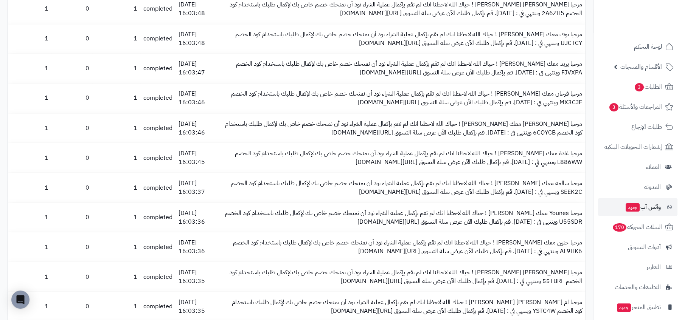
scroll to position [957, 0]
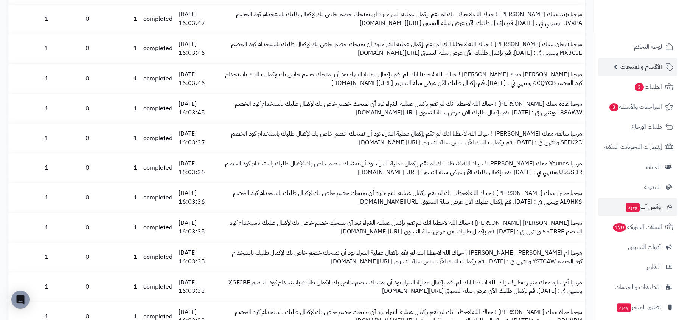
click at [655, 69] on span "الأقسام والمنتجات" at bounding box center [641, 67] width 42 height 11
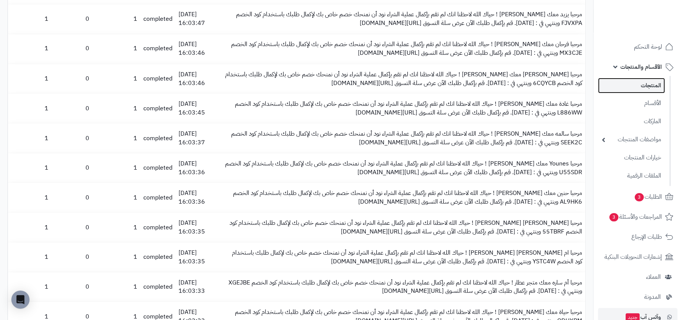
click at [653, 82] on link "المنتجات" at bounding box center [631, 86] width 67 height 16
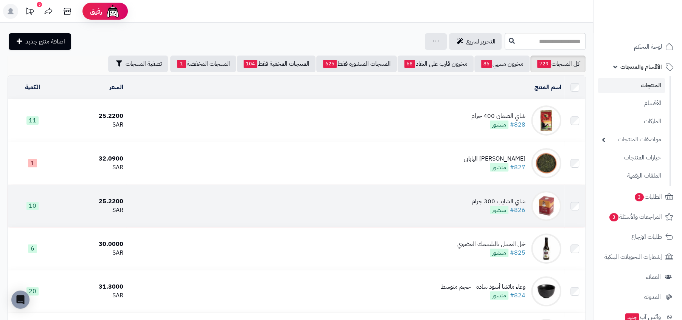
click at [483, 205] on div "شاي الشايب 300 جرام" at bounding box center [499, 201] width 54 height 9
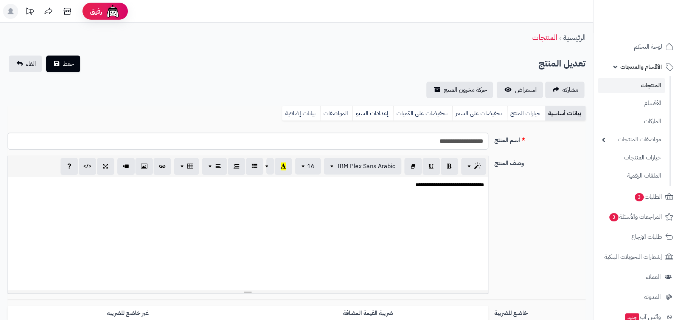
scroll to position [147, 0]
click at [641, 47] on span "لوحة التحكم" at bounding box center [648, 47] width 28 height 11
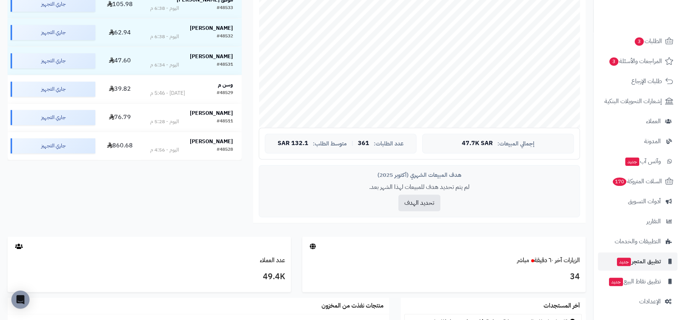
scroll to position [249, 0]
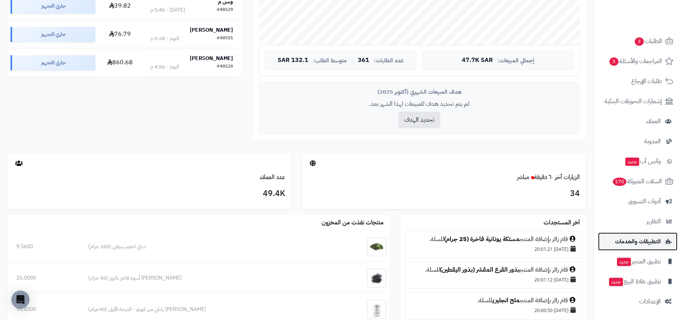
click at [612, 233] on link "التطبيقات والخدمات" at bounding box center [637, 242] width 79 height 18
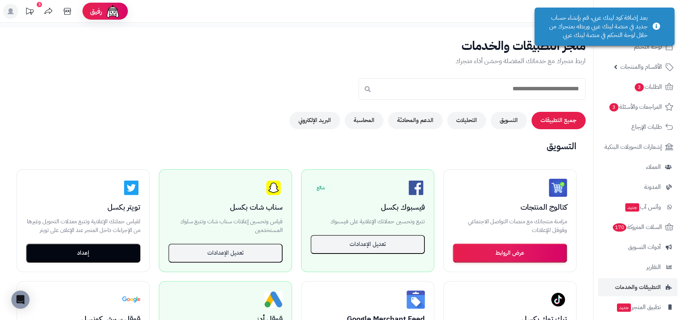
click at [584, 25] on div "بعد إضافة كود لينك عربي، قم بإنشاء حساب جديد في منصة لينك عربي وربطه بمتجرك من …" at bounding box center [605, 27] width 140 height 38
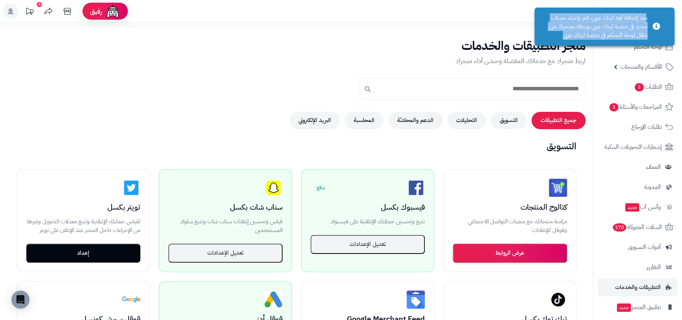
click at [609, 20] on div "بعد إضافة كود لينك عربي، قم بإنشاء حساب جديد في منصة لينك عربي وربطه بمتجرك من …" at bounding box center [605, 27] width 140 height 38
drag, startPoint x: 644, startPoint y: 16, endPoint x: 587, endPoint y: 18, distance: 56.8
click at [587, 18] on div "بعد إضافة كود لينك عربي، قم بإنشاء حساب جديد في منصة لينك عربي وربطه بمتجرك من …" at bounding box center [605, 27] width 140 height 38
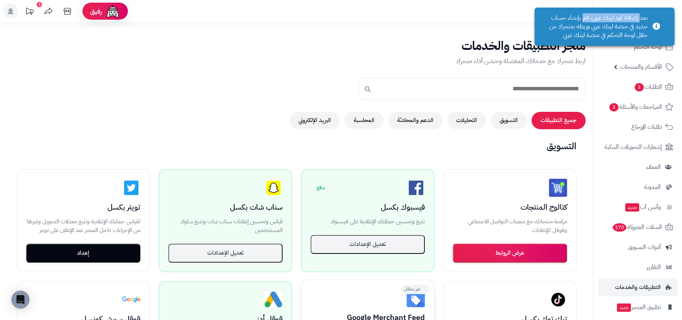
copy div "د إضافة كود لينك عربي، ق"
